Goal: Check status: Check status

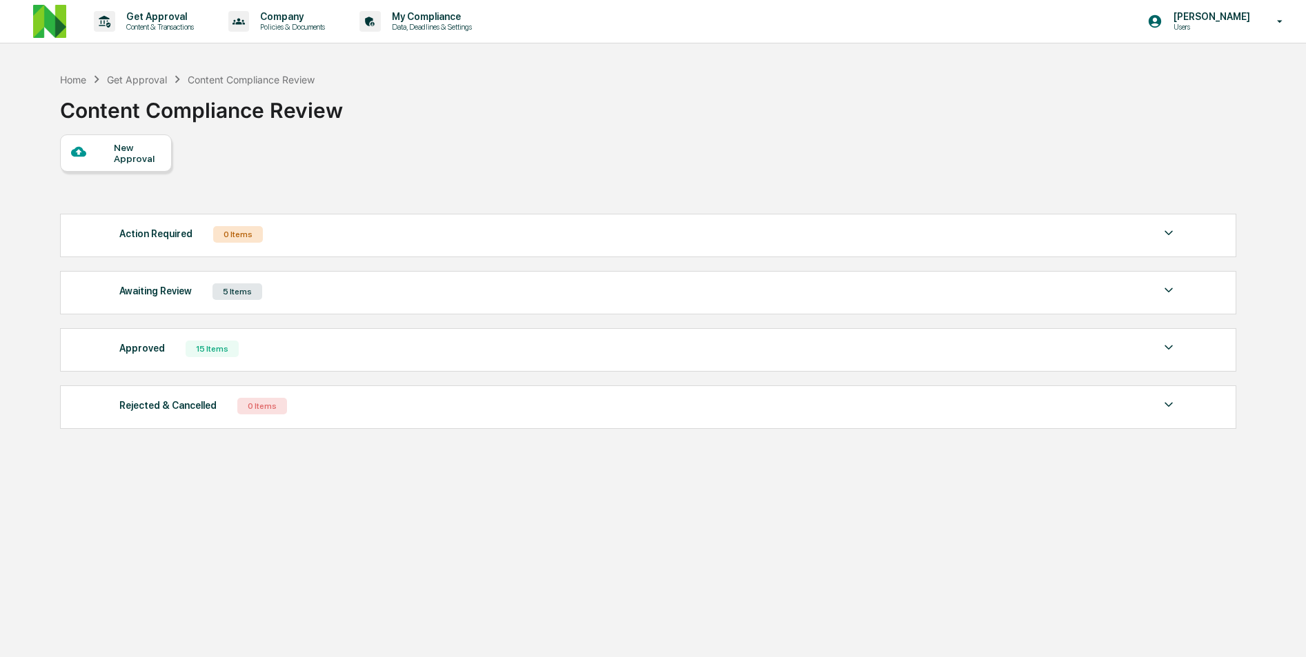
click at [226, 300] on div "5 Items" at bounding box center [237, 291] width 50 height 17
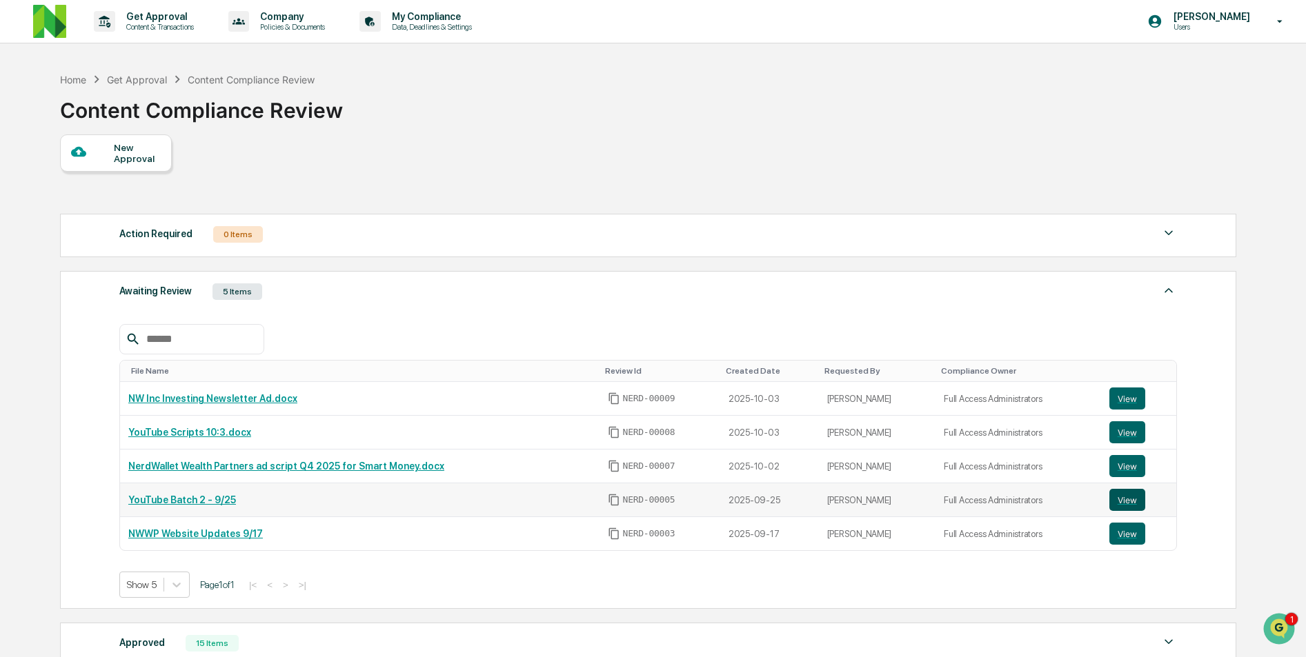
click at [1123, 496] on button "View" at bounding box center [1127, 500] width 36 height 22
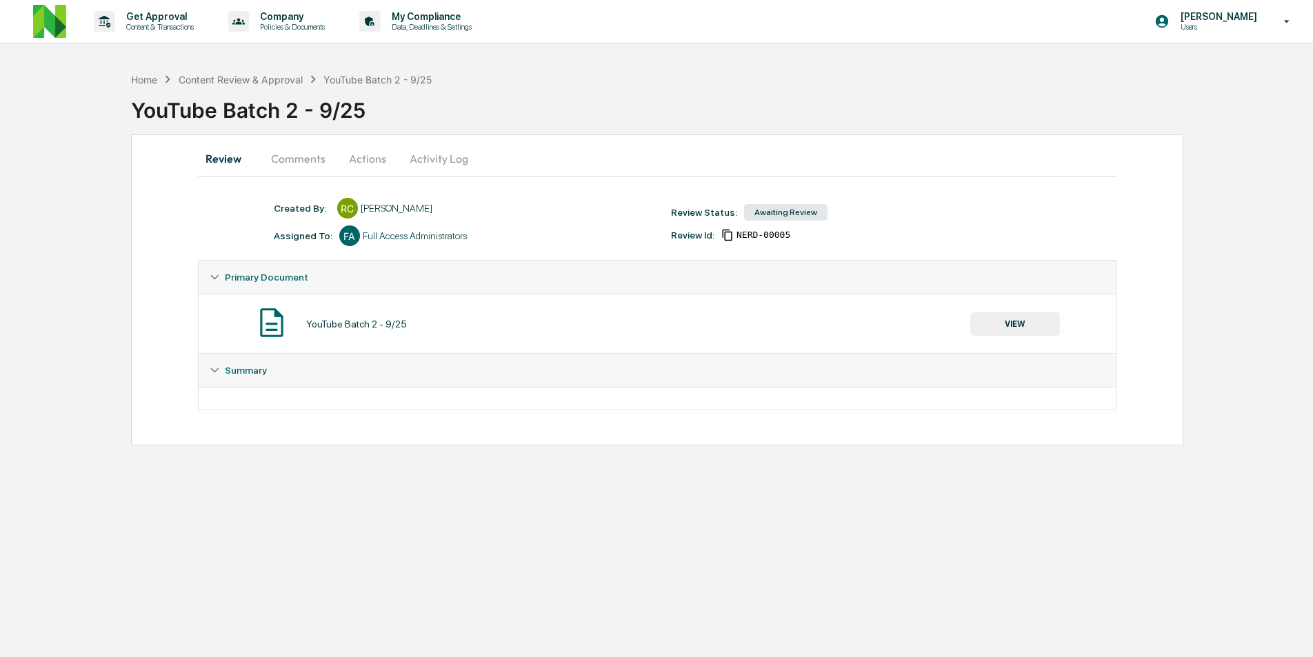
click at [296, 151] on button "Comments" at bounding box center [298, 158] width 77 height 33
